Goal: Transaction & Acquisition: Purchase product/service

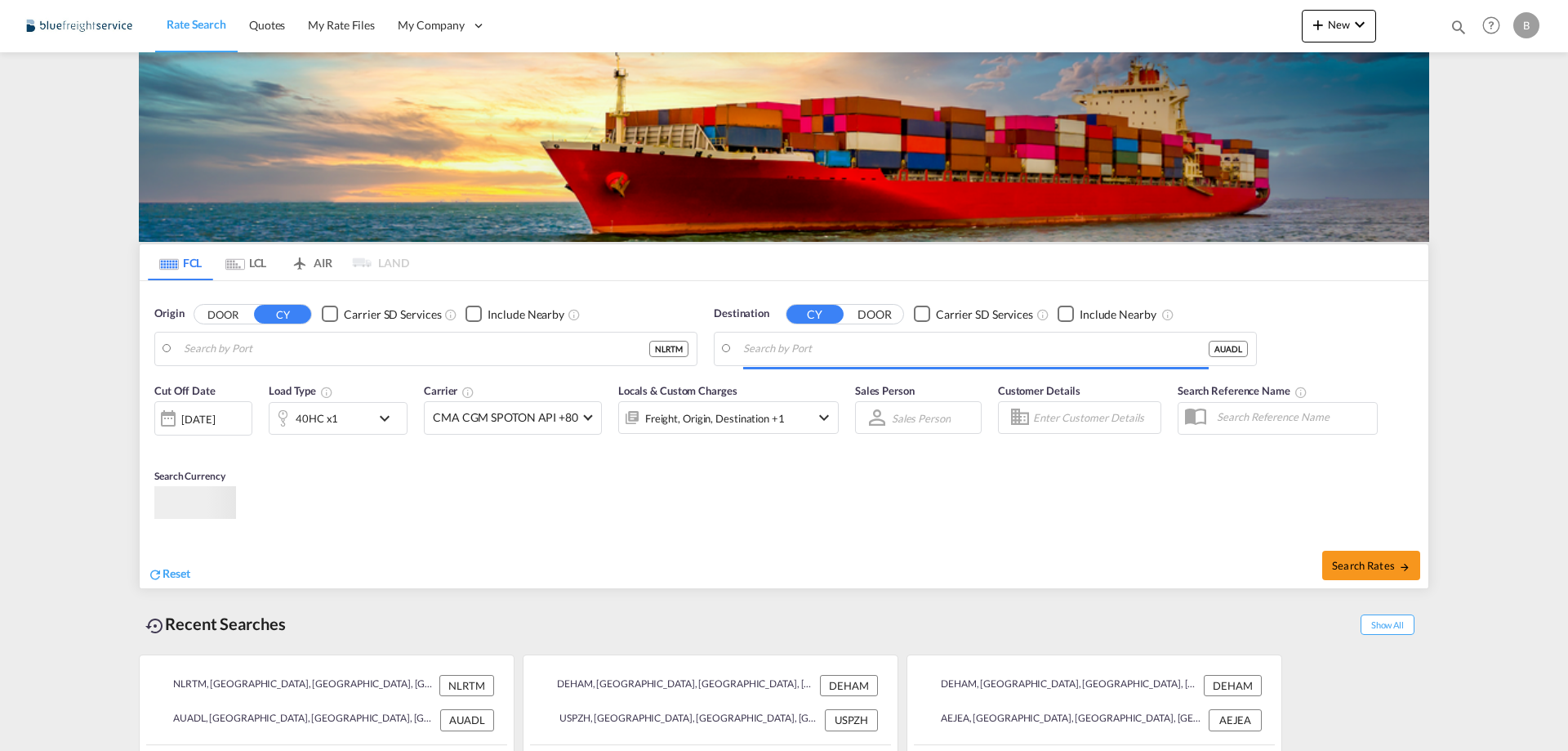
type input "[GEOGRAPHIC_DATA], NLRTM"
type input "[GEOGRAPHIC_DATA], AUADL"
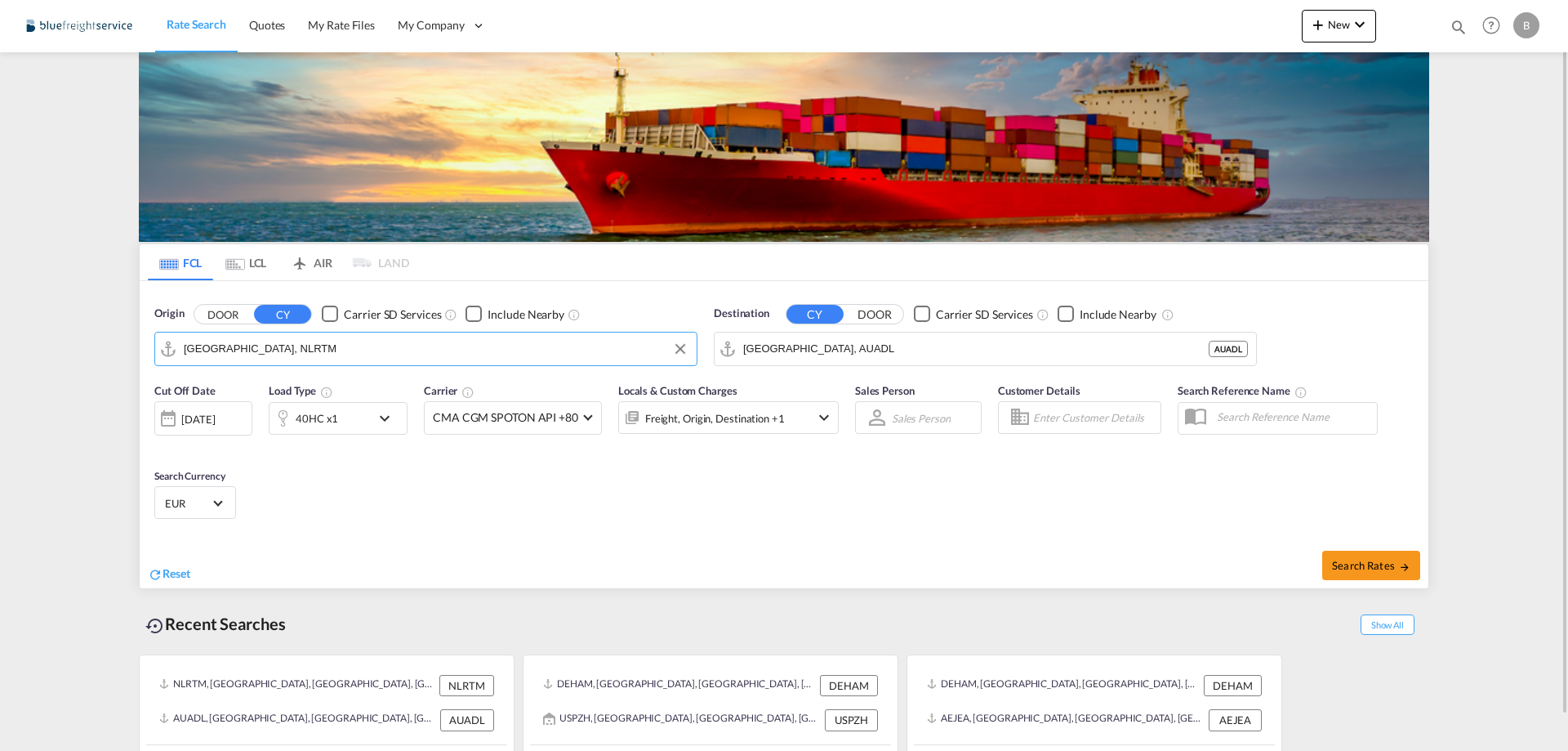
click at [311, 353] on input "[GEOGRAPHIC_DATA], NLRTM" at bounding box center [436, 349] width 505 height 25
click at [282, 397] on div "[GEOGRAPHIC_DATA] [GEOGRAPHIC_DATA] DEHAM" at bounding box center [311, 393] width 311 height 49
type input "[GEOGRAPHIC_DATA], [GEOGRAPHIC_DATA]"
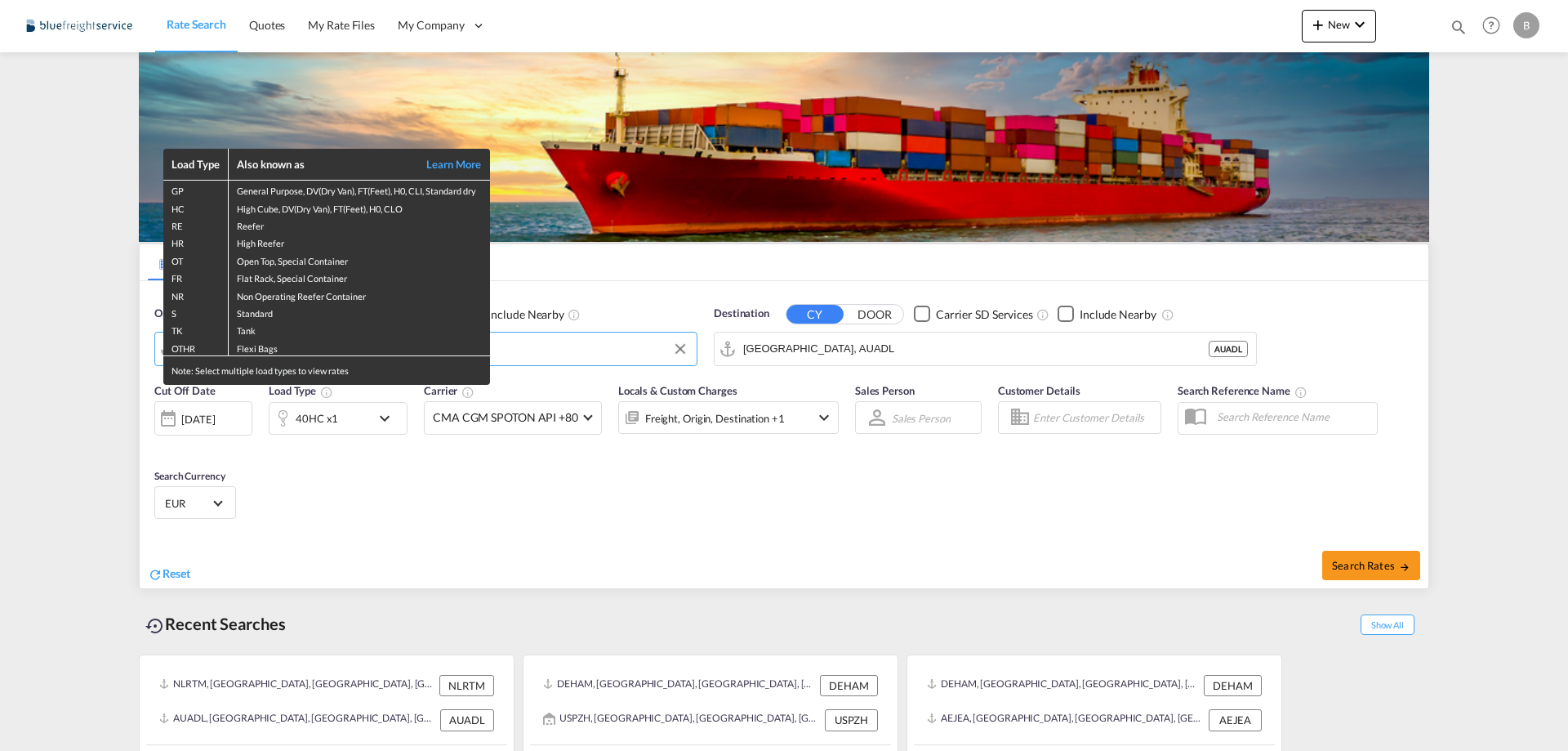
click at [871, 349] on div "Load Type Also known as Learn More GP General Purpose, DV(Dry Van), FT(Feet), H…" at bounding box center [784, 376] width 1568 height 751
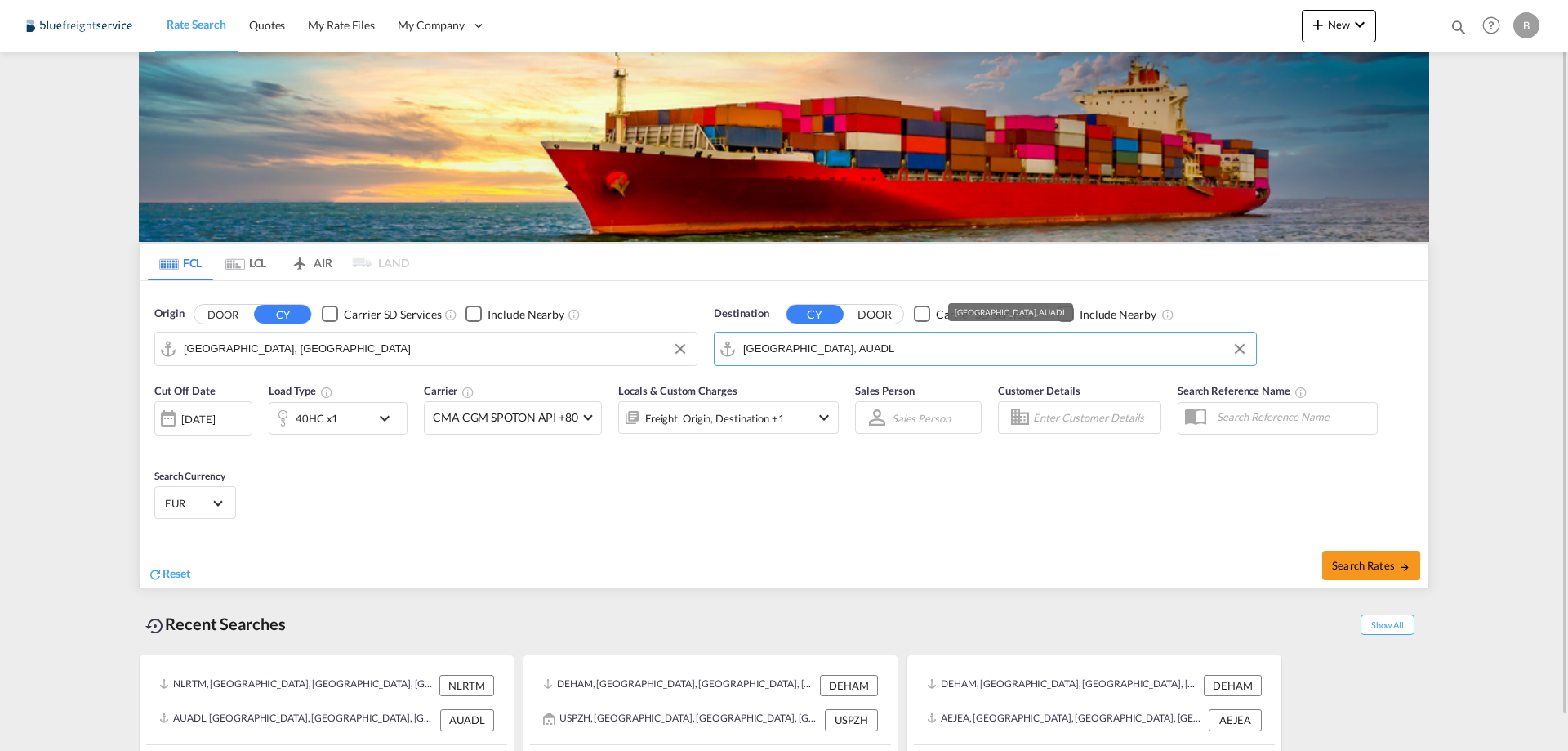
click at [866, 345] on input "[GEOGRAPHIC_DATA], AUADL" at bounding box center [996, 349] width 505 height 25
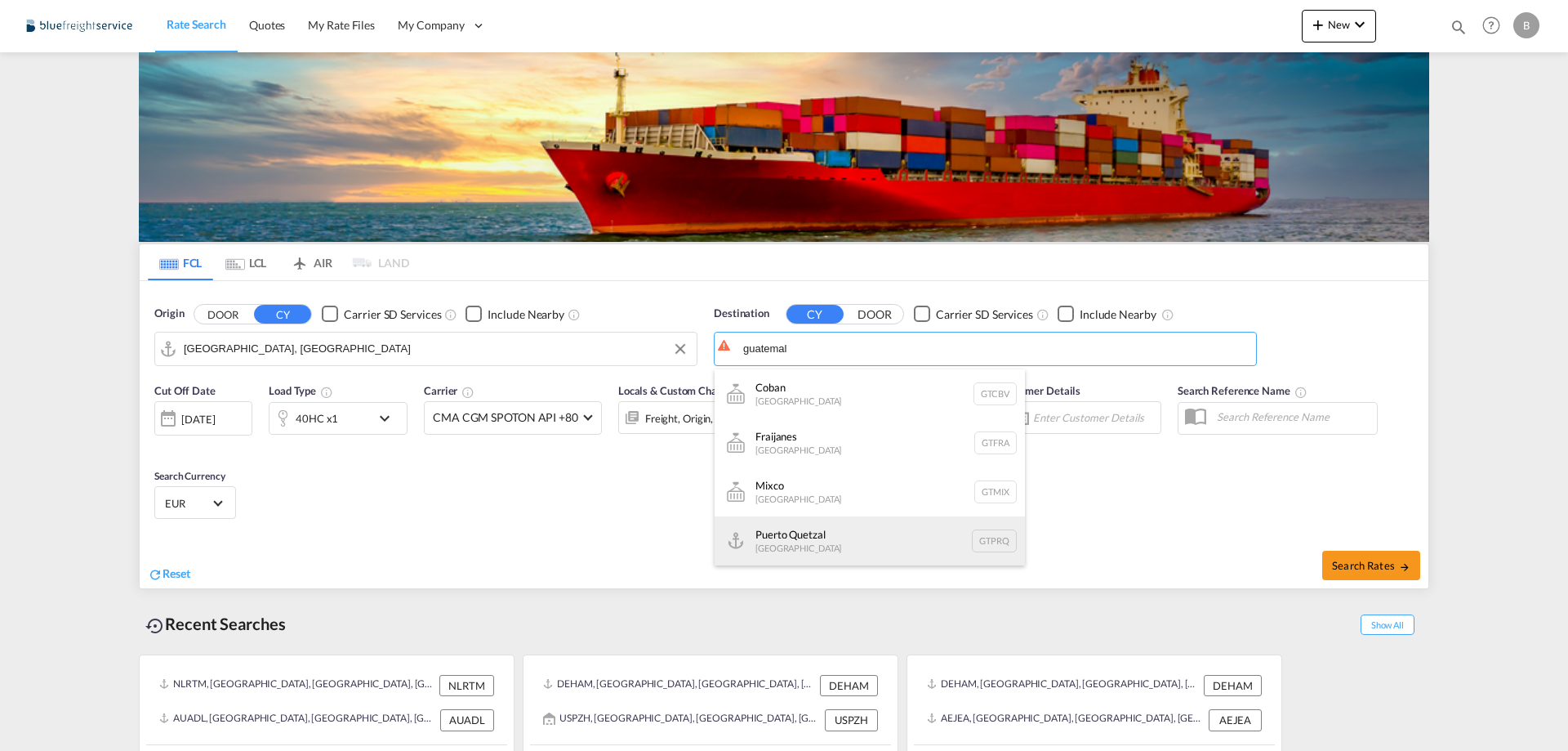
click at [792, 545] on div "[GEOGRAPHIC_DATA] [GEOGRAPHIC_DATA] GTPRQ" at bounding box center [870, 541] width 311 height 49
type input "Puerto Quetzal, GTPRQ"
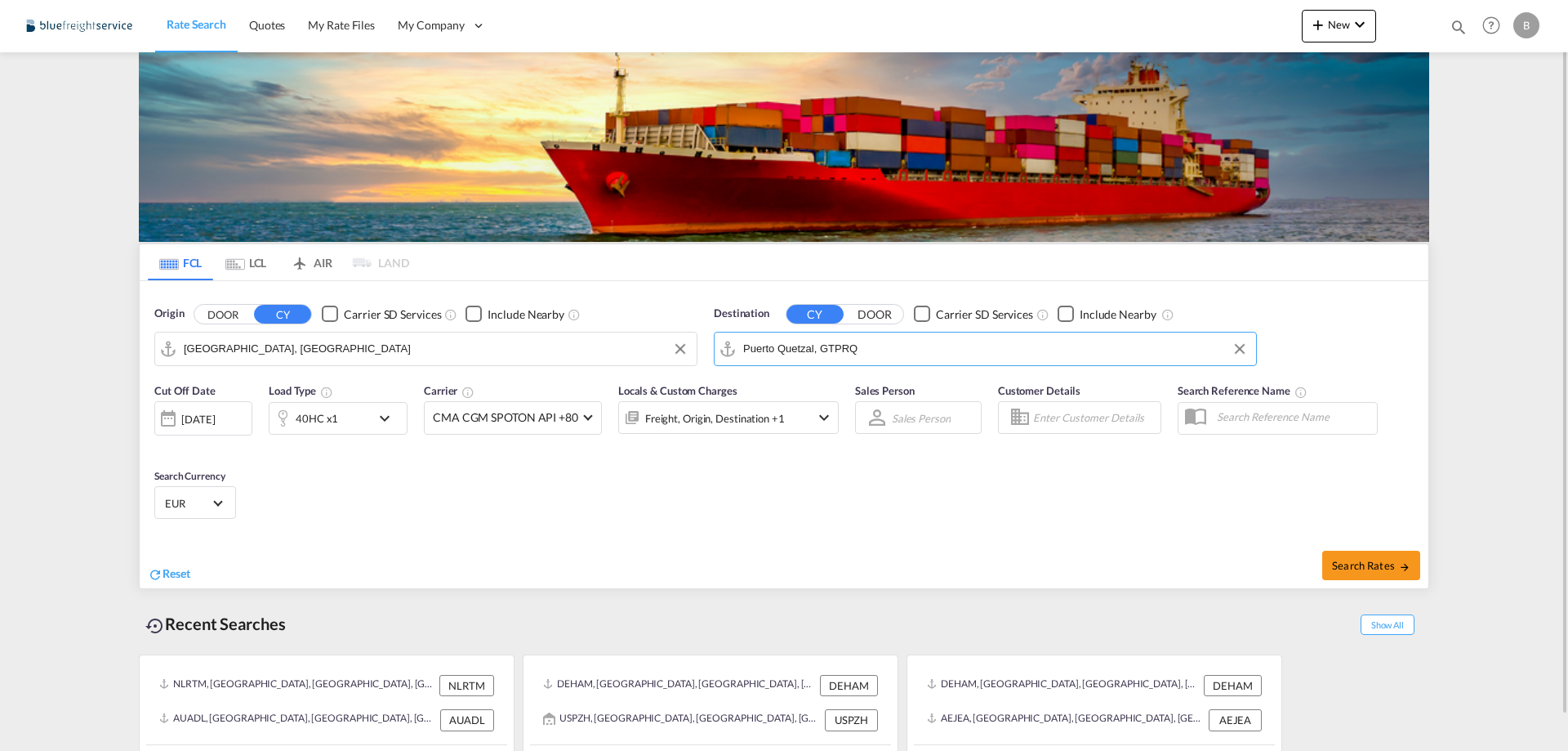
click at [388, 422] on md-icon "icon-chevron-down" at bounding box center [388, 418] width 28 height 20
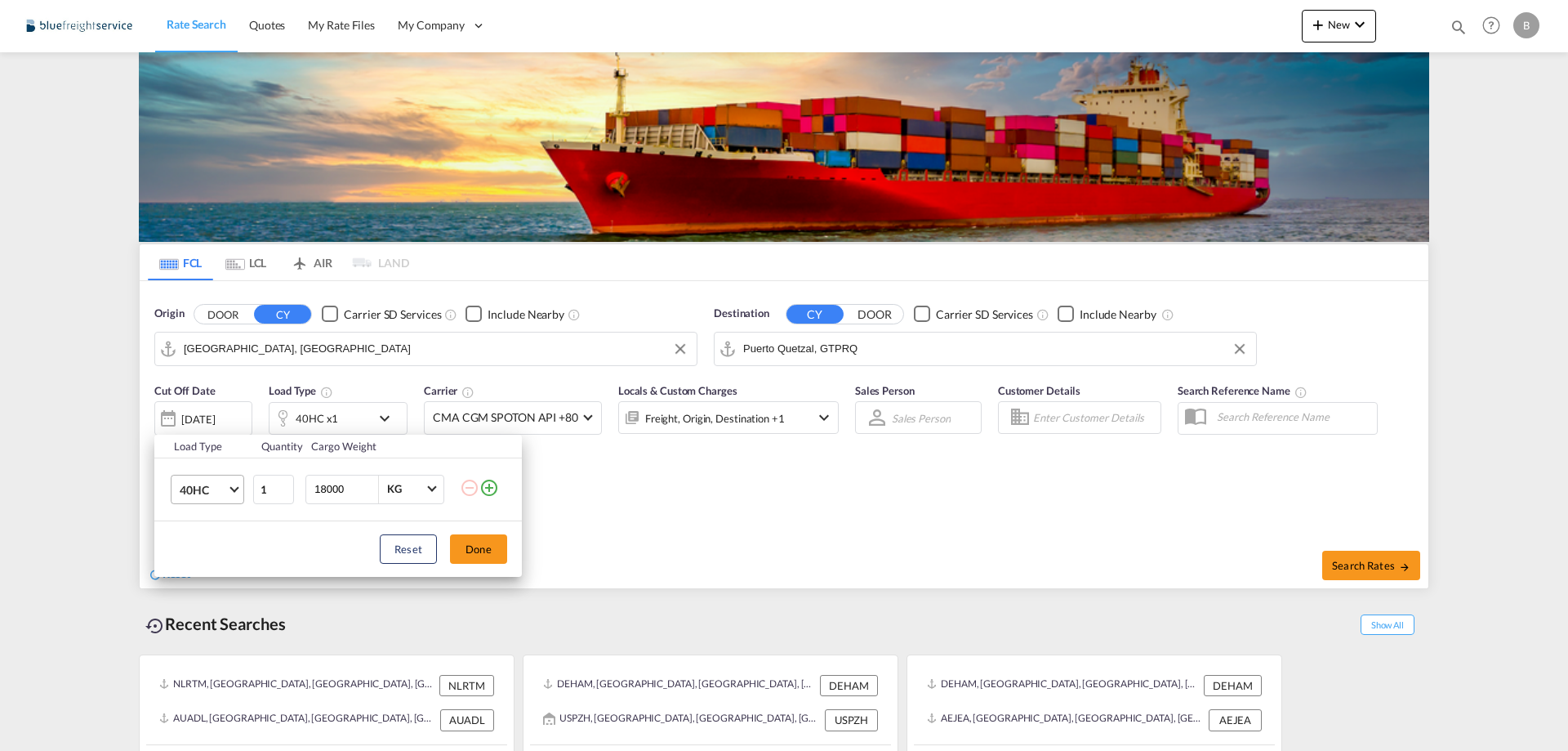
click at [240, 487] on md-select-value "40HC" at bounding box center [211, 489] width 66 height 28
click at [213, 415] on md-option "20GP" at bounding box center [222, 411] width 111 height 39
drag, startPoint x: 350, startPoint y: 487, endPoint x: 302, endPoint y: 489, distance: 48.0
click at [302, 489] on td "18000 KG KG" at bounding box center [381, 488] width 159 height 63
type input "5450"
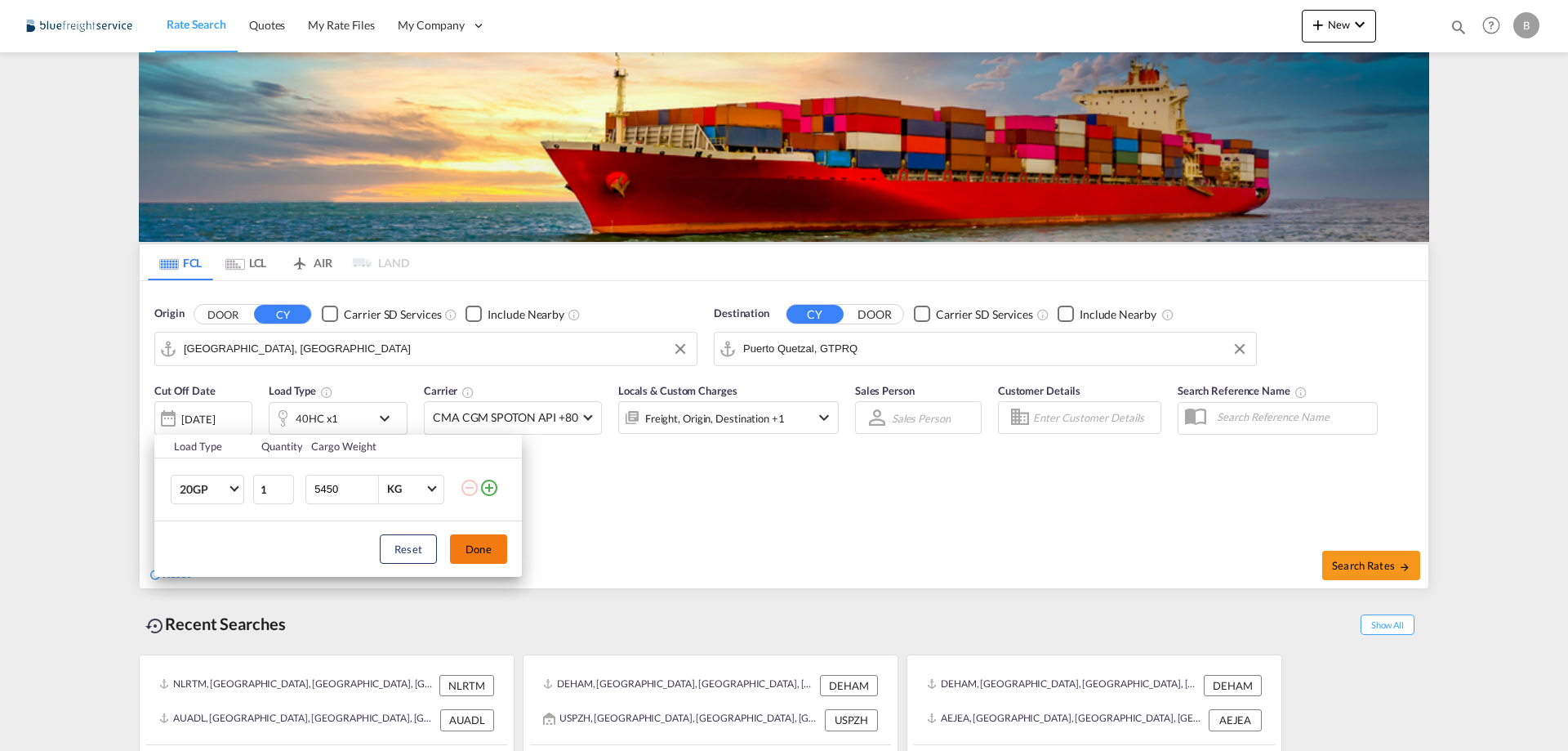
click at [492, 549] on button "Done" at bounding box center [478, 549] width 57 height 29
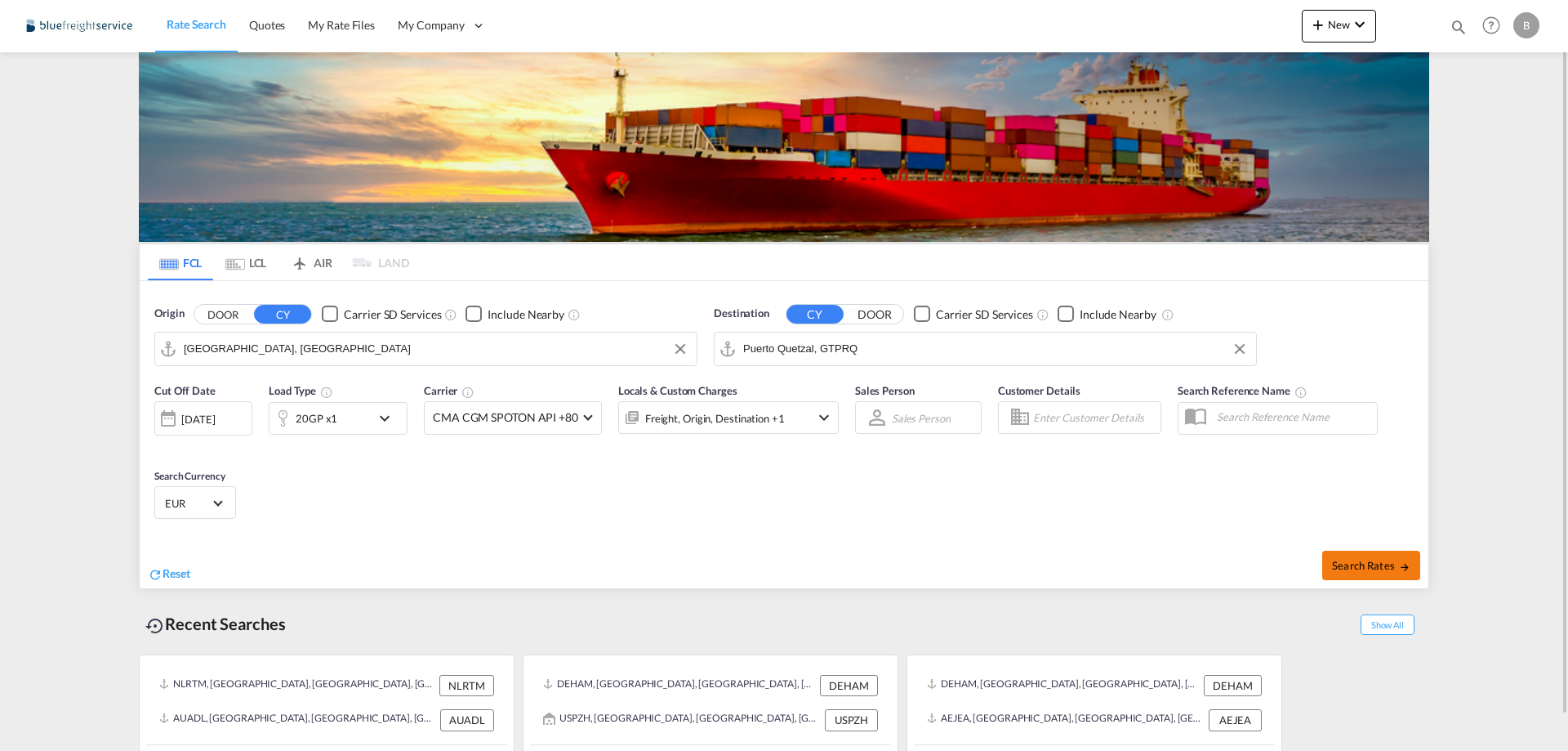
click at [1378, 560] on span "Search Rates" at bounding box center [1371, 565] width 78 height 13
type input "DEHAM to GTPRQ / [DATE]"
